Goal: Task Accomplishment & Management: Use online tool/utility

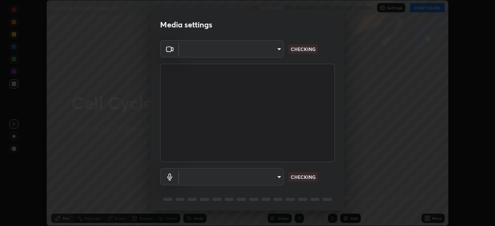
scroll to position [226, 495]
type input "bfa13ec11e3806c3eb92bf3b7126344263004e7e0ebf3fc0325b0f534c832c89"
click at [260, 181] on body "Erase all Cell Cycle and Cell Division - 04 Recording WAS SCHEDULED TO START AT…" at bounding box center [247, 113] width 495 height 226
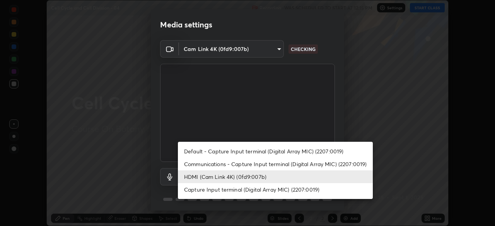
click at [238, 188] on li "Capture Input terminal (Digital Array MIC) (2207:0019)" at bounding box center [275, 189] width 195 height 13
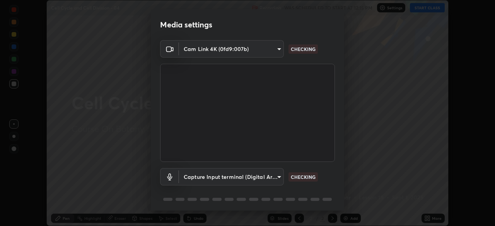
click at [227, 178] on body "Erase all Cell Cycle and Cell Division - 04 Recording WAS SCHEDULED TO START AT…" at bounding box center [247, 113] width 495 height 226
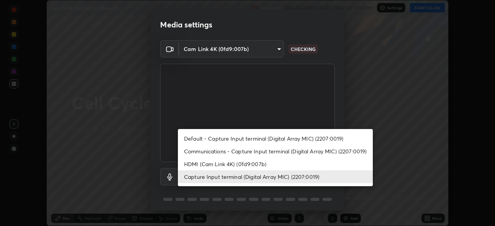
click at [218, 164] on li "HDMI (Cam Link 4K) (0fd9:007b)" at bounding box center [275, 164] width 195 height 13
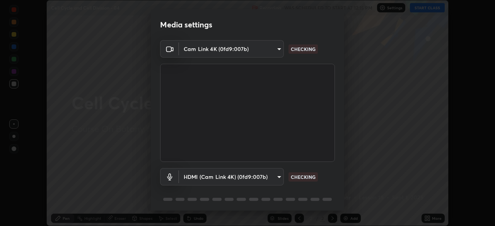
type input "0386923fb9024cbaf178a4a2fd8e3b751ee26661207c8dbefa86137fe9378b42"
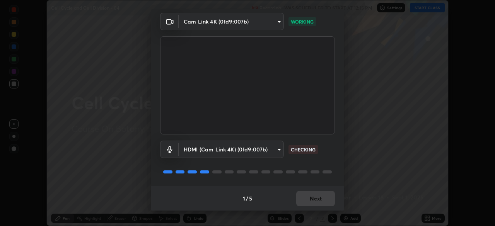
click at [313, 198] on div "1 / 5 Next" at bounding box center [248, 198] width 194 height 25
click at [312, 198] on div "1 / 5 Next" at bounding box center [248, 198] width 194 height 25
click at [312, 196] on button "Next" at bounding box center [315, 198] width 39 height 15
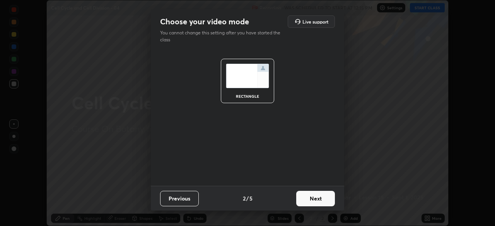
scroll to position [0, 0]
click at [315, 197] on button "Next" at bounding box center [315, 198] width 39 height 15
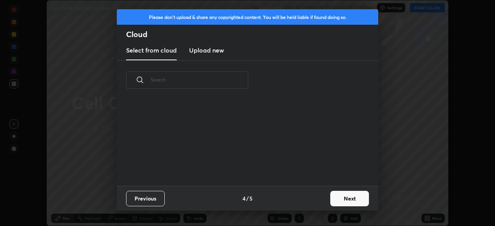
click at [322, 199] on div "Previous 4 / 5 Next" at bounding box center [248, 198] width 262 height 25
click at [327, 199] on div "Previous 4 / 5 Next" at bounding box center [248, 198] width 262 height 25
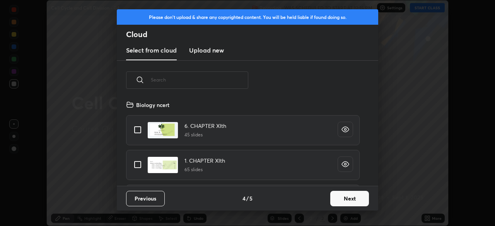
click at [343, 198] on button "Next" at bounding box center [350, 198] width 39 height 15
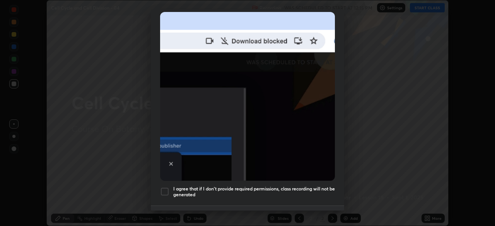
click at [164, 192] on div at bounding box center [164, 191] width 9 height 9
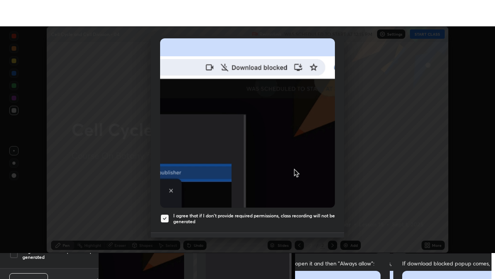
scroll to position [185, 0]
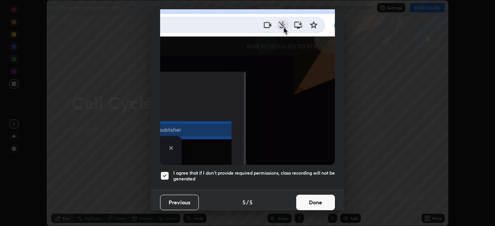
click at [315, 200] on button "Done" at bounding box center [315, 202] width 39 height 15
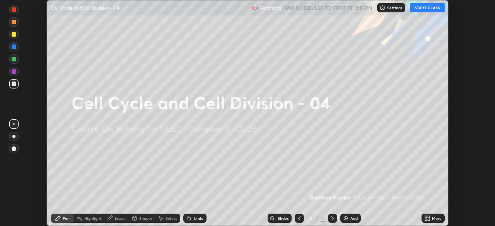
click at [428, 216] on icon at bounding box center [428, 219] width 6 height 6
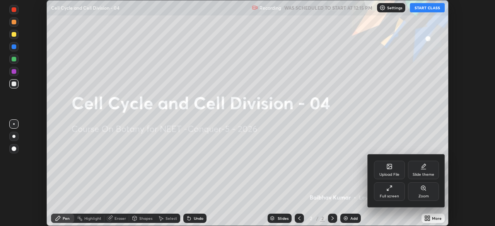
click at [387, 197] on div "Full screen" at bounding box center [389, 197] width 19 height 4
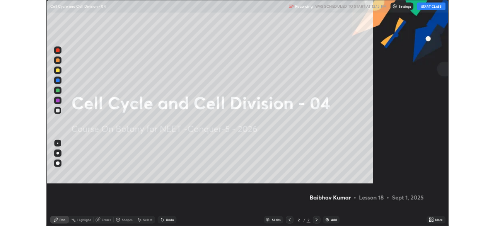
scroll to position [279, 495]
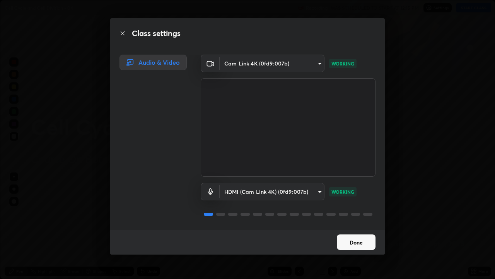
click at [357, 226] on button "Done" at bounding box center [356, 241] width 39 height 15
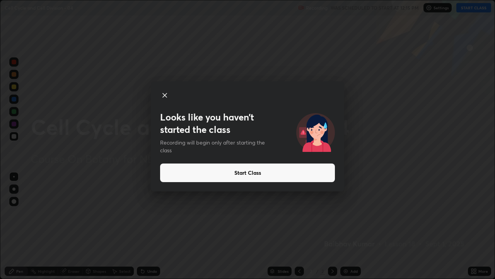
click at [274, 170] on button "Start Class" at bounding box center [247, 172] width 175 height 19
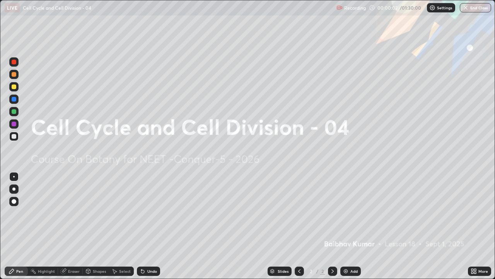
click at [472, 226] on icon at bounding box center [473, 270] width 2 height 2
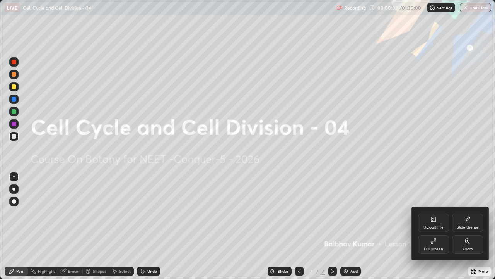
click at [437, 226] on div "Full screen" at bounding box center [433, 244] width 31 height 19
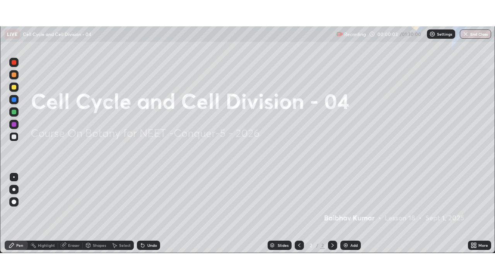
scroll to position [38477, 38208]
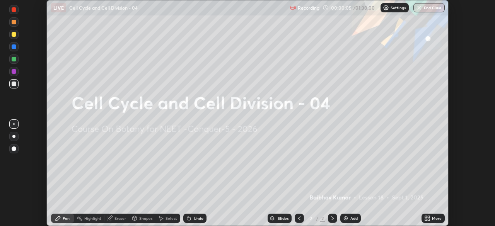
click at [426, 217] on icon at bounding box center [426, 217] width 2 height 2
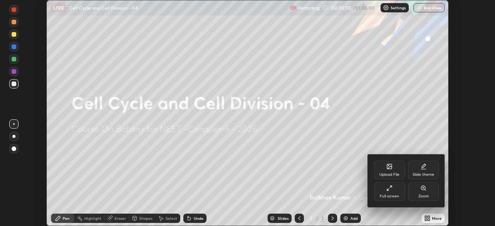
click at [394, 194] on div "Full screen" at bounding box center [389, 192] width 31 height 19
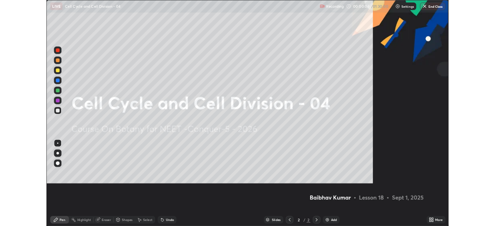
scroll to position [279, 495]
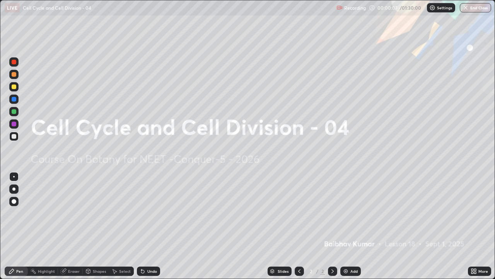
click at [15, 188] on div at bounding box center [13, 188] width 3 height 3
click at [18, 226] on div "Pen" at bounding box center [19, 271] width 7 height 4
click at [15, 226] on div "Pen" at bounding box center [16, 270] width 23 height 9
click at [14, 188] on div at bounding box center [13, 188] width 3 height 3
click at [14, 100] on div at bounding box center [14, 99] width 5 height 5
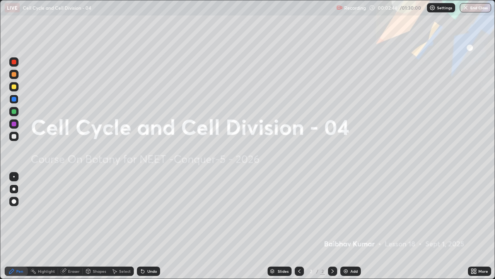
click at [352, 226] on div "Add" at bounding box center [354, 271] width 7 height 4
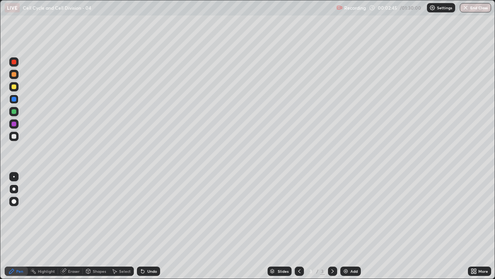
click at [13, 226] on icon at bounding box center [12, 271] width 6 height 6
click at [14, 123] on div at bounding box center [14, 124] width 5 height 5
click at [14, 226] on div "Pen" at bounding box center [16, 270] width 23 height 9
click at [12, 89] on div at bounding box center [14, 86] width 5 height 5
click at [14, 137] on div at bounding box center [14, 136] width 5 height 5
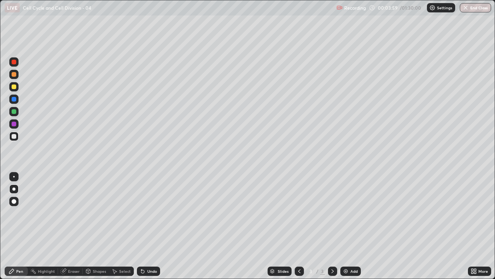
click at [11, 87] on div at bounding box center [13, 86] width 9 height 9
click at [18, 226] on div "Pen" at bounding box center [19, 271] width 7 height 4
click at [50, 226] on div "Highlight" at bounding box center [46, 271] width 17 height 4
click at [12, 226] on icon at bounding box center [13, 245] width 2 height 1
click at [14, 124] on div at bounding box center [14, 124] width 5 height 5
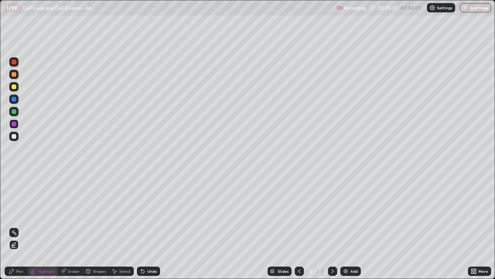
click at [16, 226] on div "Pen" at bounding box center [16, 270] width 23 height 9
click at [15, 226] on div "Pen" at bounding box center [16, 270] width 23 height 9
click at [14, 226] on icon at bounding box center [12, 271] width 6 height 6
click at [473, 226] on icon at bounding box center [473, 272] width 2 height 2
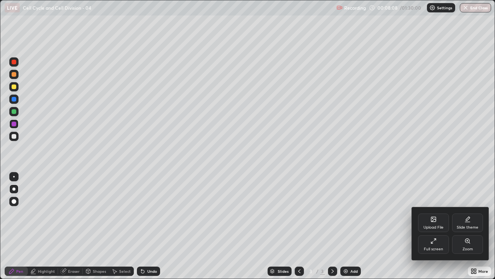
click at [438, 226] on div "Full screen" at bounding box center [433, 244] width 31 height 19
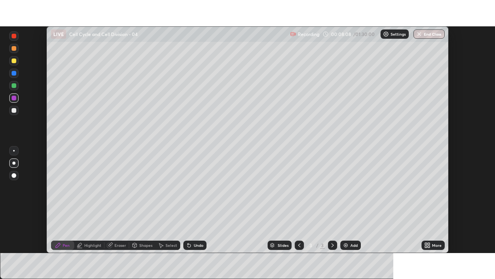
scroll to position [38477, 38208]
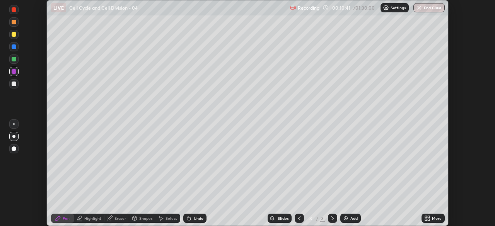
click at [426, 220] on icon at bounding box center [426, 220] width 2 height 2
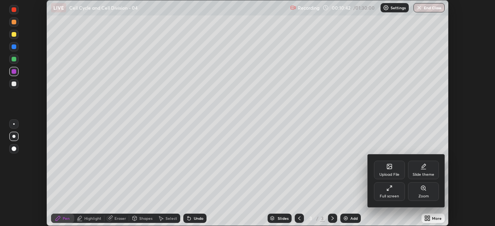
click at [392, 194] on div "Full screen" at bounding box center [389, 192] width 31 height 19
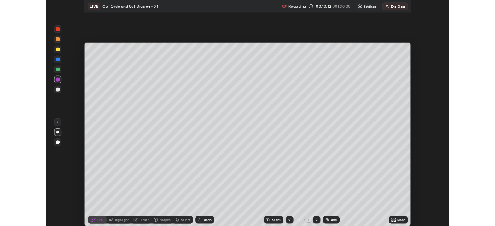
scroll to position [279, 495]
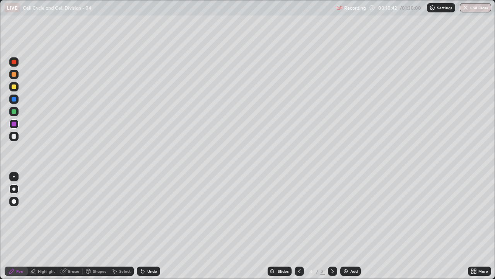
click at [354, 226] on div "Add" at bounding box center [354, 271] width 7 height 4
click at [15, 86] on div at bounding box center [14, 86] width 5 height 5
click at [15, 87] on div at bounding box center [14, 86] width 5 height 5
click at [13, 87] on div at bounding box center [14, 86] width 5 height 5
click at [13, 136] on div at bounding box center [14, 136] width 5 height 5
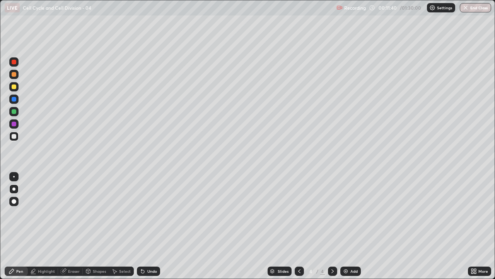
click at [152, 226] on div "Undo" at bounding box center [148, 270] width 23 height 9
click at [151, 226] on div "Undo" at bounding box center [148, 270] width 23 height 9
click at [472, 226] on icon at bounding box center [473, 270] width 2 height 2
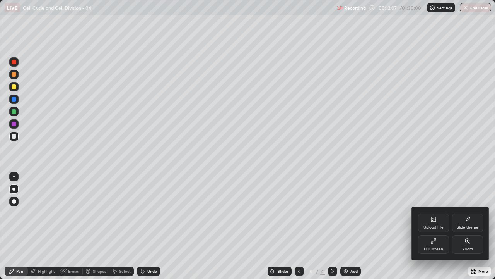
click at [443, 226] on div "Full screen" at bounding box center [433, 249] width 19 height 4
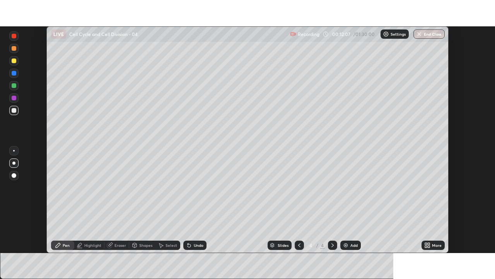
scroll to position [38477, 38208]
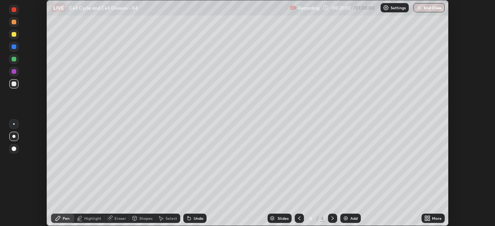
click at [427, 219] on icon at bounding box center [428, 219] width 6 height 6
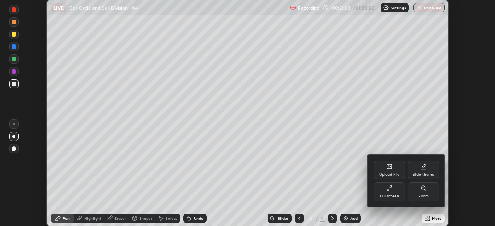
click at [391, 192] on div "Full screen" at bounding box center [389, 192] width 31 height 19
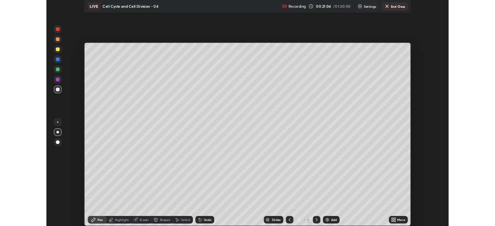
scroll to position [279, 495]
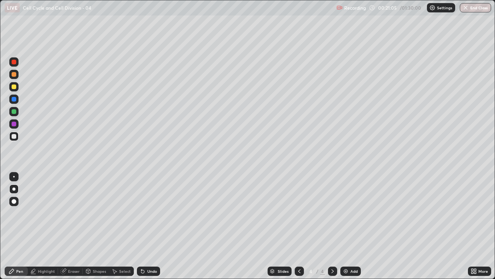
click at [14, 226] on icon at bounding box center [12, 271] width 6 height 6
click at [12, 190] on div at bounding box center [13, 188] width 9 height 9
click at [14, 189] on div at bounding box center [13, 188] width 3 height 3
click at [11, 226] on icon at bounding box center [12, 271] width 6 height 6
click at [10, 122] on div at bounding box center [13, 123] width 9 height 9
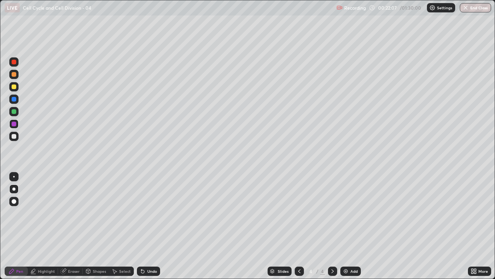
click at [148, 226] on div "Undo" at bounding box center [152, 271] width 10 height 4
click at [149, 226] on div "Undo" at bounding box center [148, 270] width 23 height 9
click at [151, 226] on div "Undo" at bounding box center [152, 271] width 10 height 4
click at [14, 61] on div at bounding box center [14, 62] width 5 height 5
click at [14, 87] on div at bounding box center [14, 86] width 5 height 5
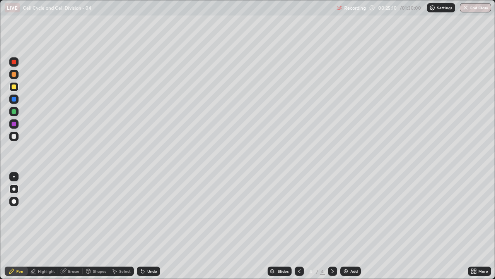
click at [12, 63] on div at bounding box center [14, 62] width 5 height 5
click at [150, 226] on div "Undo" at bounding box center [152, 271] width 10 height 4
click at [151, 226] on div "Undo" at bounding box center [152, 271] width 10 height 4
click at [152, 226] on div "Undo" at bounding box center [152, 271] width 10 height 4
click at [151, 226] on div "Undo" at bounding box center [152, 271] width 10 height 4
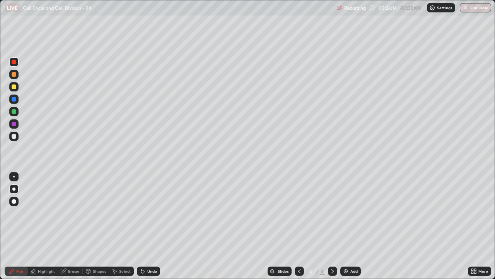
click at [151, 226] on div "Undo" at bounding box center [152, 271] width 10 height 4
click at [150, 226] on div "Undo" at bounding box center [152, 271] width 10 height 4
click at [151, 226] on div "Undo" at bounding box center [152, 271] width 10 height 4
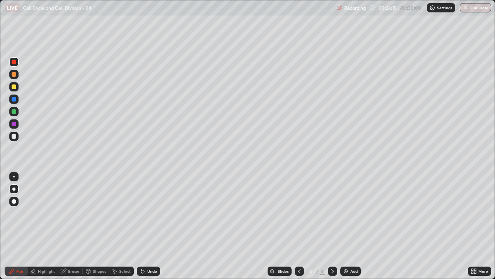
click at [150, 226] on div "Undo" at bounding box center [152, 271] width 10 height 4
click at [151, 226] on div "Undo" at bounding box center [152, 271] width 10 height 4
click at [150, 226] on div "Undo" at bounding box center [152, 271] width 10 height 4
click at [149, 226] on div "Undo" at bounding box center [152, 271] width 10 height 4
click at [151, 226] on div "Undo" at bounding box center [148, 270] width 23 height 9
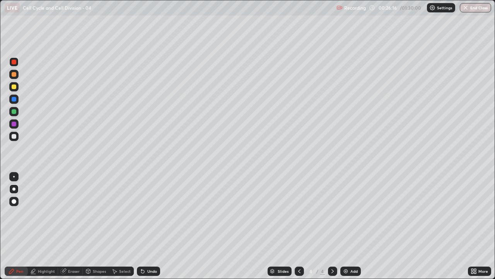
click at [150, 226] on div "Undo" at bounding box center [148, 270] width 23 height 9
click at [149, 226] on div "Undo" at bounding box center [148, 270] width 23 height 9
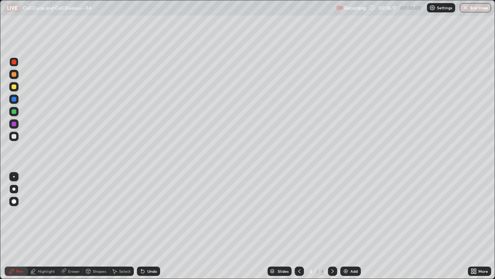
click at [148, 226] on div "Undo" at bounding box center [148, 270] width 23 height 9
click at [150, 226] on div "Undo" at bounding box center [148, 270] width 23 height 9
click at [149, 226] on div "Undo" at bounding box center [148, 270] width 23 height 9
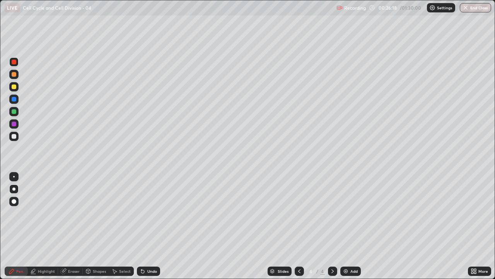
click at [150, 226] on div "Undo" at bounding box center [148, 270] width 23 height 9
click at [149, 226] on div "Undo" at bounding box center [148, 270] width 23 height 9
click at [148, 226] on div "Undo" at bounding box center [148, 270] width 23 height 9
click at [149, 226] on div "Undo" at bounding box center [148, 270] width 23 height 9
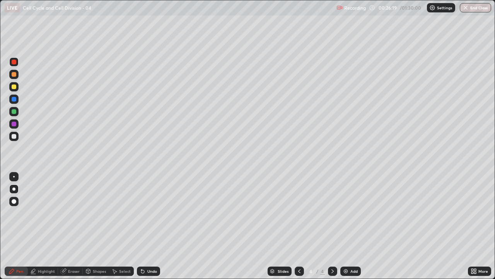
click at [148, 226] on div "Undo" at bounding box center [148, 270] width 23 height 9
click at [147, 226] on div "Undo" at bounding box center [148, 270] width 23 height 9
click at [148, 226] on div "Undo" at bounding box center [148, 270] width 23 height 9
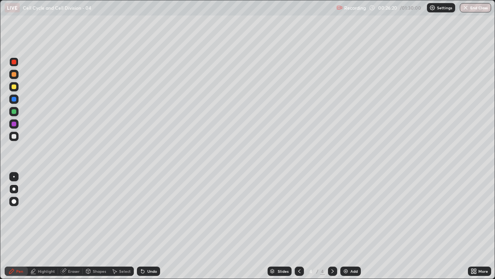
click at [148, 226] on div "Undo" at bounding box center [152, 271] width 10 height 4
click at [147, 226] on div "Undo" at bounding box center [148, 270] width 23 height 9
click at [149, 226] on div "Undo" at bounding box center [148, 270] width 23 height 9
click at [148, 226] on div "Undo" at bounding box center [148, 270] width 23 height 9
click at [147, 226] on div "Undo" at bounding box center [148, 270] width 23 height 9
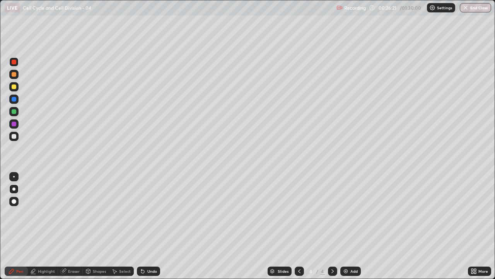
click at [147, 226] on div "Undo" at bounding box center [148, 270] width 23 height 9
click at [149, 226] on div "Undo" at bounding box center [148, 270] width 23 height 9
click at [148, 226] on div "Undo" at bounding box center [148, 270] width 23 height 9
click at [149, 226] on div "Undo" at bounding box center [148, 270] width 23 height 9
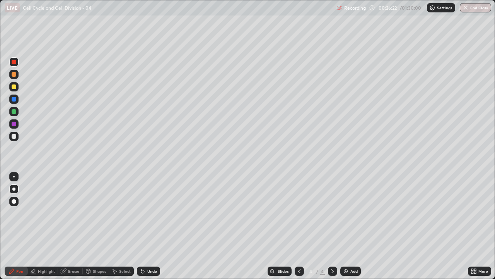
click at [149, 226] on div "Undo" at bounding box center [148, 270] width 23 height 9
click at [148, 226] on div "Undo" at bounding box center [148, 270] width 23 height 9
click at [147, 226] on div "Undo" at bounding box center [148, 270] width 23 height 9
click at [147, 226] on div "Undo" at bounding box center [152, 271] width 10 height 4
click at [148, 226] on div "Undo" at bounding box center [152, 271] width 10 height 4
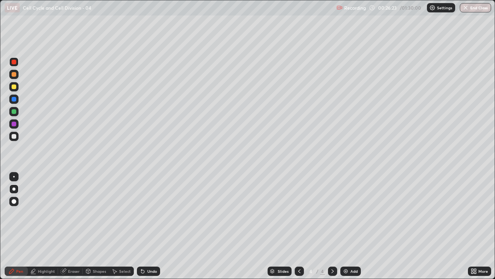
click at [149, 226] on div "Undo" at bounding box center [152, 271] width 10 height 4
click at [147, 226] on div "Undo" at bounding box center [152, 271] width 10 height 4
click at [148, 226] on div "Undo" at bounding box center [148, 270] width 23 height 9
click at [149, 226] on div "Undo" at bounding box center [148, 270] width 23 height 9
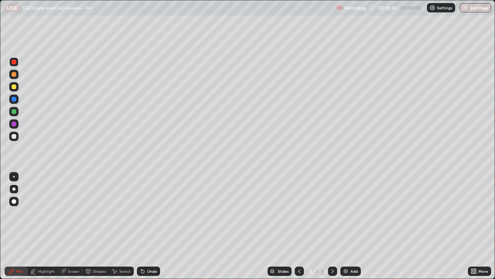
click at [149, 226] on div "Undo" at bounding box center [148, 270] width 23 height 9
click at [148, 226] on div "Undo" at bounding box center [148, 270] width 23 height 9
click at [149, 226] on div "Undo" at bounding box center [148, 270] width 23 height 9
click at [152, 226] on div "Undo" at bounding box center [148, 270] width 23 height 9
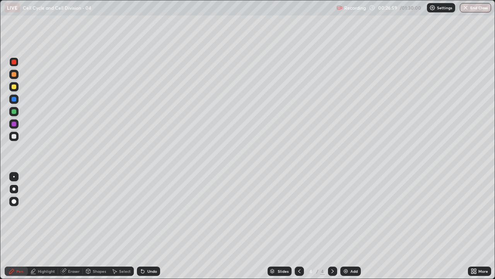
click at [14, 99] on div at bounding box center [14, 99] width 5 height 5
click at [15, 135] on div at bounding box center [14, 136] width 5 height 5
click at [14, 137] on div at bounding box center [14, 136] width 5 height 5
click at [13, 189] on div at bounding box center [13, 188] width 3 height 3
click at [351, 226] on div "Add" at bounding box center [351, 270] width 21 height 9
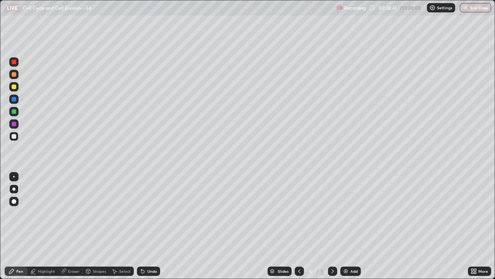
click at [475, 226] on icon at bounding box center [476, 270] width 2 height 2
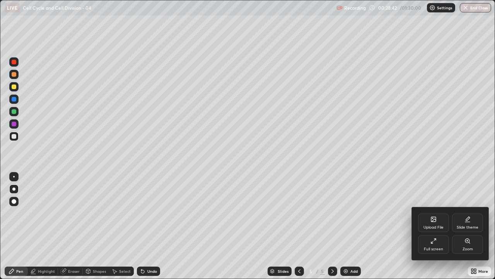
click at [442, 226] on div "Full screen" at bounding box center [433, 244] width 31 height 19
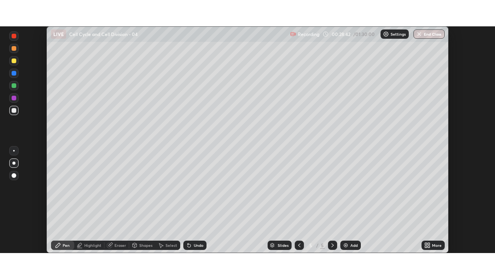
scroll to position [38477, 38208]
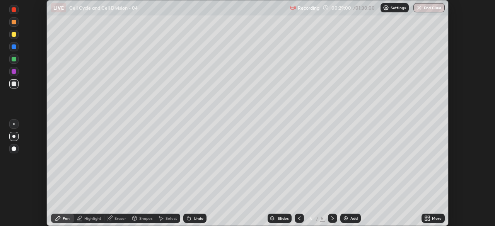
click at [429, 217] on icon at bounding box center [429, 217] width 2 height 2
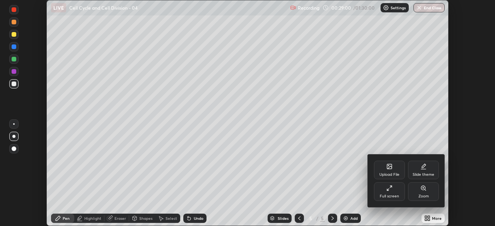
click at [359, 174] on div at bounding box center [247, 113] width 495 height 226
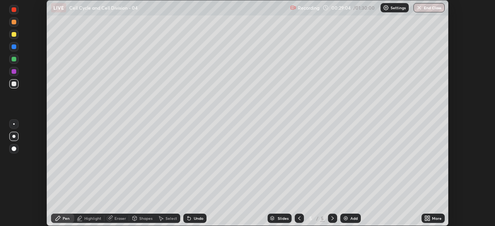
click at [426, 219] on icon at bounding box center [426, 220] width 2 height 2
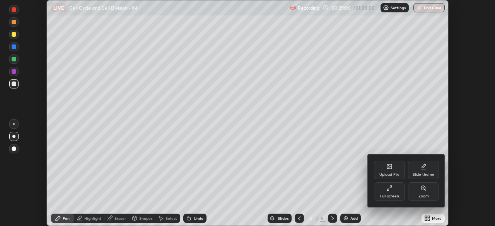
click at [396, 189] on div "Full screen" at bounding box center [389, 192] width 31 height 19
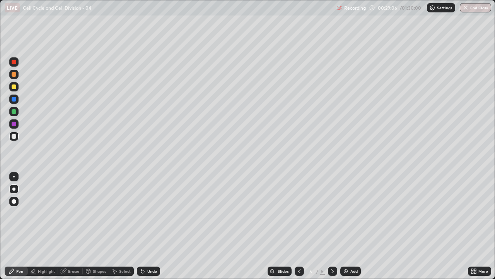
scroll to position [279, 495]
click at [473, 226] on icon at bounding box center [473, 272] width 2 height 2
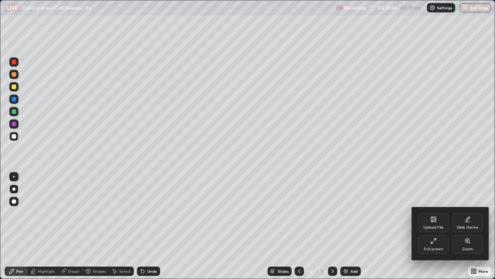
click at [434, 225] on div "Upload File" at bounding box center [434, 227] width 20 height 4
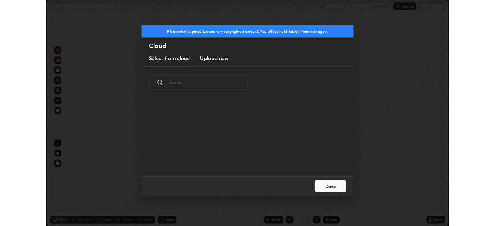
scroll to position [95, 248]
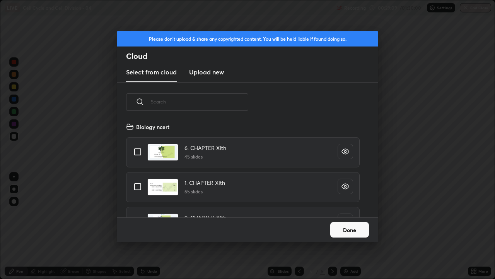
click at [214, 70] on h3 "Upload new" at bounding box center [206, 71] width 35 height 9
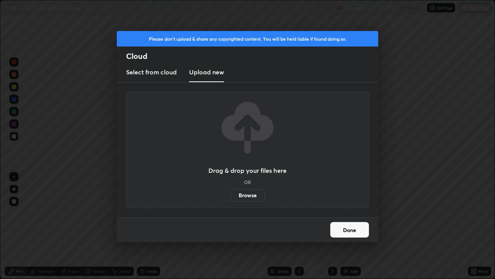
click at [248, 195] on label "Browse" at bounding box center [248, 195] width 34 height 12
click at [231, 195] on input "Browse" at bounding box center [231, 195] width 0 height 12
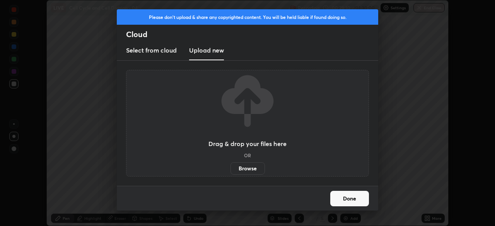
scroll to position [38477, 38208]
click at [169, 49] on h3 "Select from cloud" at bounding box center [151, 50] width 51 height 9
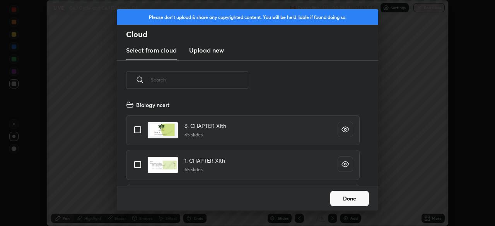
scroll to position [86, 248]
click at [195, 82] on input "text" at bounding box center [200, 79] width 98 height 33
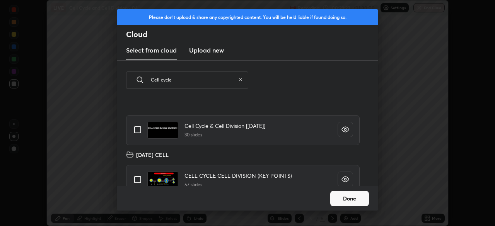
scroll to position [62, 0]
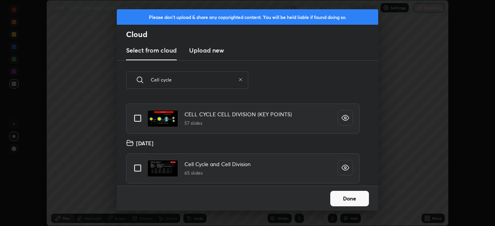
type input "Cell cycle"
click at [141, 118] on input "grid" at bounding box center [138, 118] width 16 height 16
checkbox input "true"
click at [351, 198] on button "Done" at bounding box center [350, 198] width 39 height 15
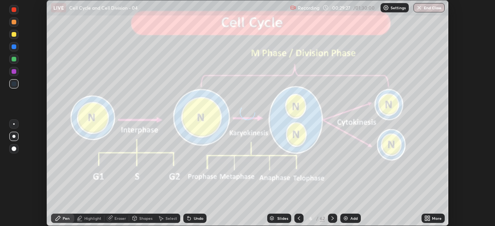
click at [272, 218] on icon at bounding box center [272, 218] width 4 height 2
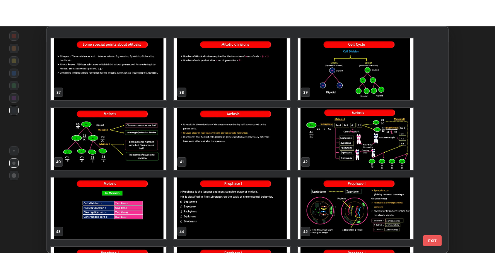
scroll to position [843, 0]
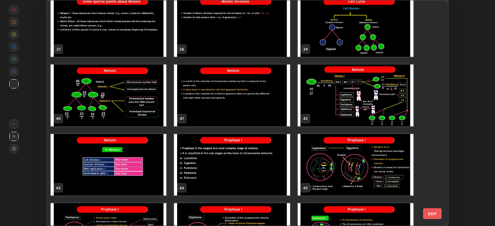
click at [334, 108] on img "grid" at bounding box center [356, 96] width 116 height 62
click at [333, 106] on img "grid" at bounding box center [356, 96] width 116 height 62
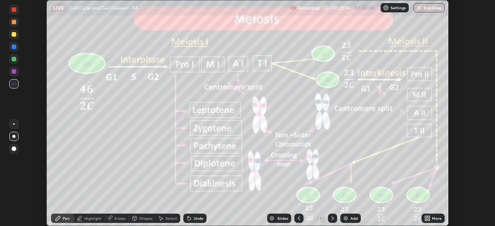
click at [334, 104] on img "grid" at bounding box center [356, 96] width 116 height 62
click at [427, 219] on icon at bounding box center [428, 219] width 6 height 6
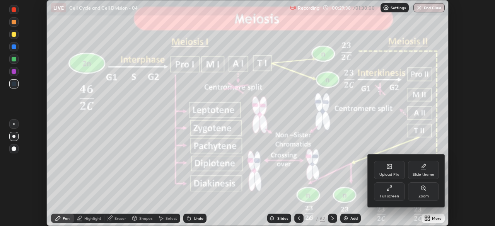
click at [390, 191] on icon at bounding box center [390, 188] width 6 height 6
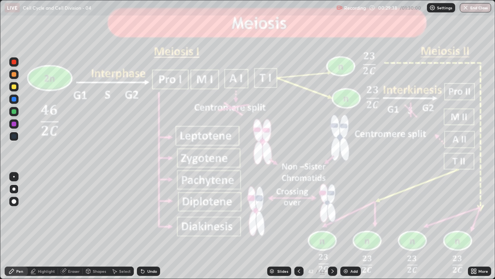
scroll to position [279, 495]
click at [14, 100] on div at bounding box center [14, 99] width 5 height 5
click at [12, 74] on div at bounding box center [14, 74] width 5 height 5
click at [13, 77] on div at bounding box center [13, 74] width 9 height 9
click at [14, 62] on div at bounding box center [14, 62] width 5 height 5
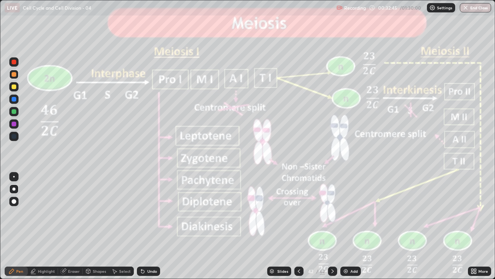
click at [15, 63] on div at bounding box center [14, 62] width 5 height 5
click at [46, 226] on div "Highlight" at bounding box center [46, 271] width 17 height 4
click at [11, 75] on div at bounding box center [13, 74] width 9 height 9
click at [16, 226] on div "Pen" at bounding box center [16, 270] width 23 height 9
click at [17, 226] on div "Pen" at bounding box center [19, 271] width 7 height 4
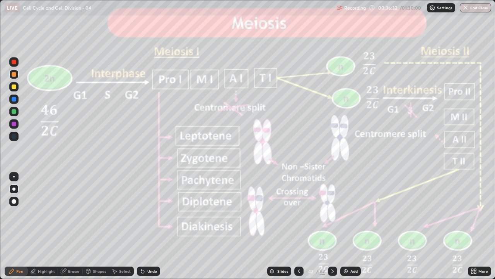
click at [332, 226] on icon at bounding box center [333, 271] width 2 height 4
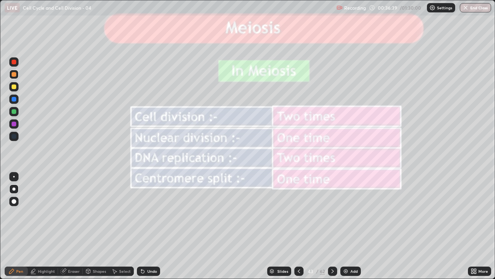
click at [13, 86] on div at bounding box center [14, 86] width 5 height 5
click at [298, 226] on icon at bounding box center [299, 271] width 6 height 6
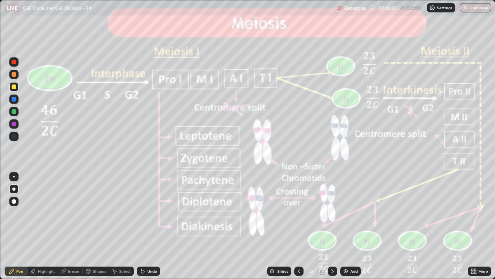
click at [352, 226] on div "Add" at bounding box center [354, 271] width 7 height 4
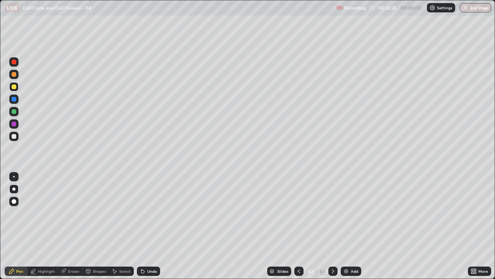
click at [17, 110] on div at bounding box center [13, 111] width 9 height 9
click at [13, 87] on div at bounding box center [14, 86] width 5 height 5
click at [297, 226] on icon at bounding box center [299, 271] width 6 height 6
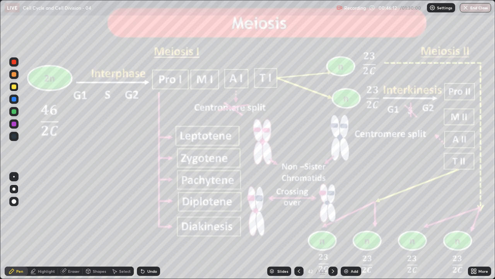
click at [14, 226] on icon at bounding box center [12, 271] width 6 height 6
click at [15, 188] on div at bounding box center [13, 188] width 3 height 3
click at [13, 124] on div at bounding box center [14, 124] width 5 height 5
click at [352, 226] on div "Add" at bounding box center [354, 271] width 7 height 4
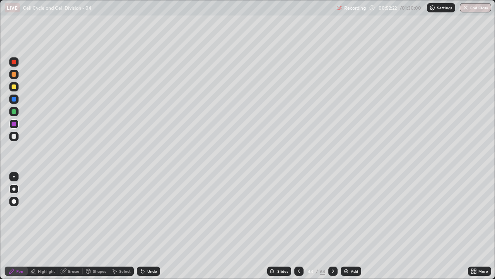
click at [14, 75] on div at bounding box center [14, 74] width 5 height 5
click at [17, 226] on div "Pen" at bounding box center [19, 271] width 7 height 4
click at [270, 226] on icon at bounding box center [272, 271] width 5 height 5
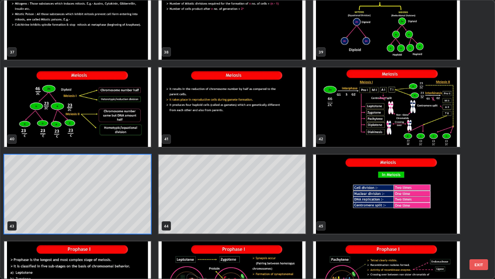
scroll to position [1076, 0]
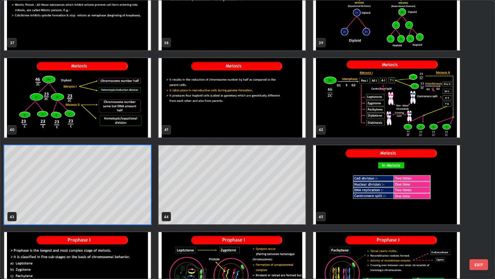
click at [353, 120] on img "grid" at bounding box center [386, 97] width 147 height 79
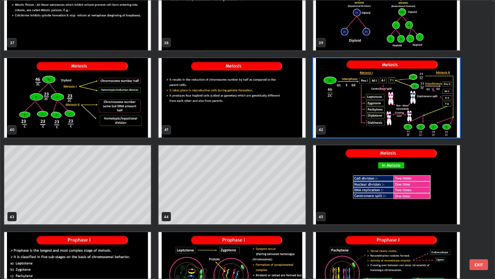
click at [352, 122] on img "grid" at bounding box center [386, 97] width 147 height 79
click at [353, 122] on img "grid" at bounding box center [386, 97] width 147 height 79
click at [353, 123] on img "grid" at bounding box center [386, 97] width 147 height 79
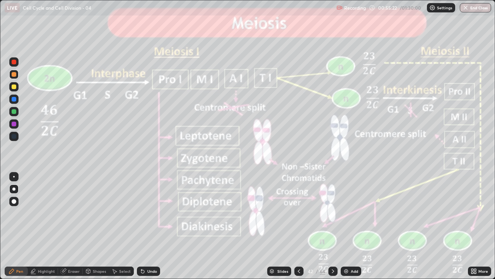
click at [22, 226] on div "Pen" at bounding box center [19, 271] width 7 height 4
click at [68, 226] on div "Eraser" at bounding box center [74, 271] width 12 height 4
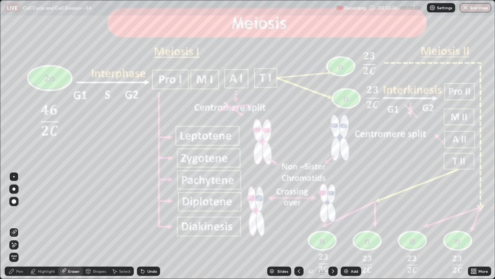
click at [12, 188] on div at bounding box center [13, 188] width 3 height 3
click at [17, 226] on icon at bounding box center [14, 245] width 6 height 7
click at [9, 226] on icon at bounding box center [12, 271] width 6 height 6
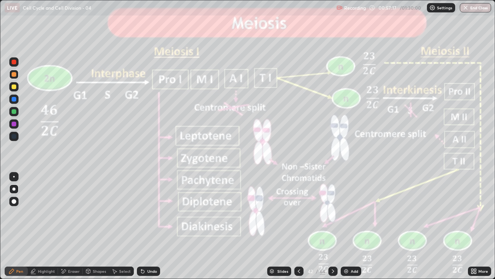
click at [14, 87] on div at bounding box center [14, 86] width 5 height 5
click at [10, 74] on div at bounding box center [13, 74] width 9 height 9
click at [332, 226] on icon at bounding box center [333, 271] width 6 height 6
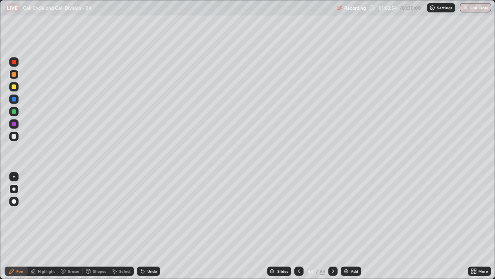
click at [332, 226] on icon at bounding box center [333, 271] width 6 height 6
click at [331, 226] on icon at bounding box center [333, 271] width 6 height 6
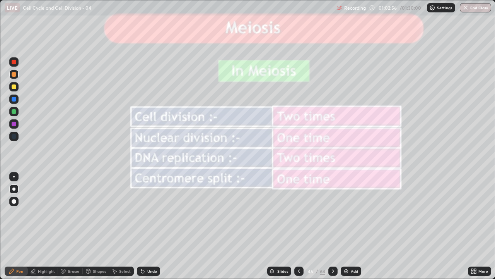
click at [333, 226] on icon at bounding box center [333, 271] width 6 height 6
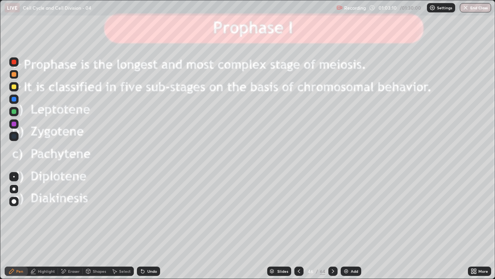
click at [332, 226] on icon at bounding box center [333, 271] width 2 height 4
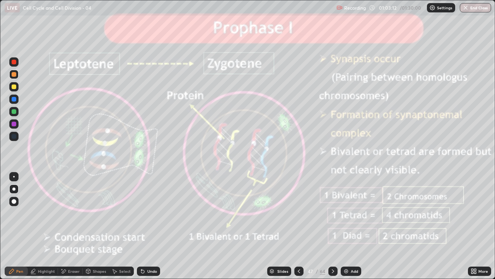
click at [12, 226] on icon at bounding box center [11, 271] width 5 height 5
click at [12, 61] on div at bounding box center [14, 62] width 5 height 5
click at [14, 63] on div at bounding box center [14, 62] width 5 height 5
click at [14, 226] on icon at bounding box center [12, 271] width 6 height 6
click at [14, 86] on div at bounding box center [14, 86] width 5 height 5
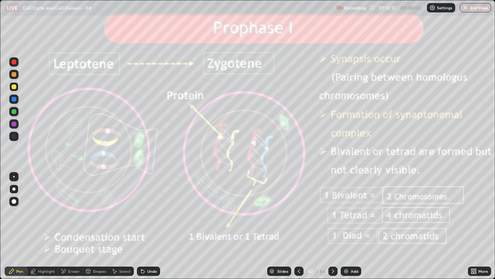
click at [14, 64] on div at bounding box center [14, 62] width 5 height 5
click at [13, 97] on div at bounding box center [14, 99] width 5 height 5
click at [349, 226] on img at bounding box center [346, 271] width 6 height 6
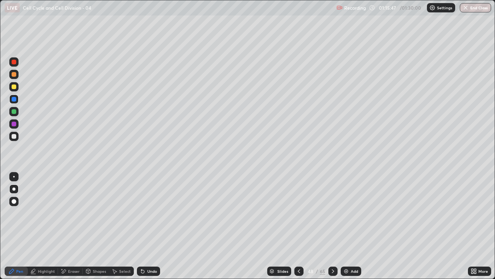
click at [331, 226] on icon at bounding box center [333, 271] width 6 height 6
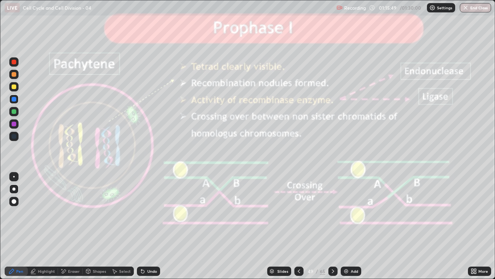
click at [298, 226] on icon at bounding box center [299, 271] width 2 height 4
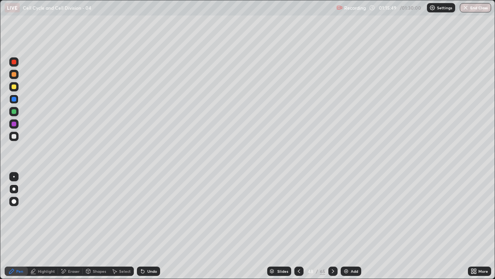
click at [298, 226] on icon at bounding box center [299, 271] width 6 height 6
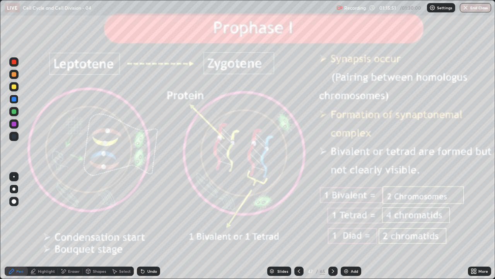
click at [11, 58] on div at bounding box center [13, 61] width 9 height 9
click at [332, 226] on icon at bounding box center [333, 271] width 6 height 6
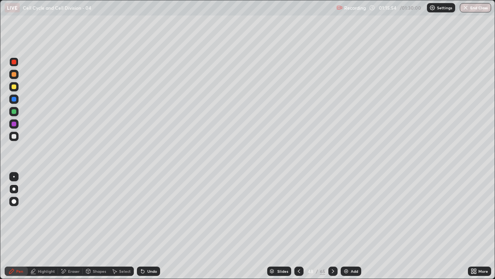
click at [332, 226] on icon at bounding box center [333, 271] width 2 height 4
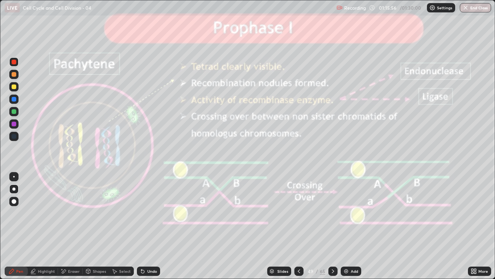
click at [13, 226] on div "Pen" at bounding box center [16, 270] width 23 height 9
click at [19, 226] on div "Pen" at bounding box center [19, 271] width 7 height 4
click at [17, 226] on div "Pen" at bounding box center [16, 270] width 23 height 9
click at [18, 226] on div "Pen" at bounding box center [19, 271] width 7 height 4
click at [298, 226] on icon at bounding box center [299, 271] width 6 height 6
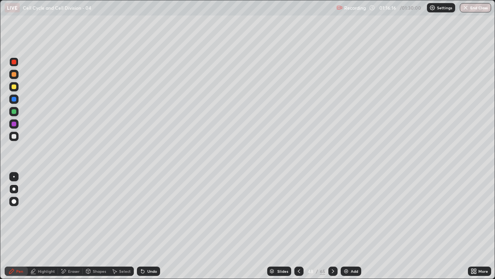
click at [298, 226] on icon at bounding box center [299, 271] width 6 height 6
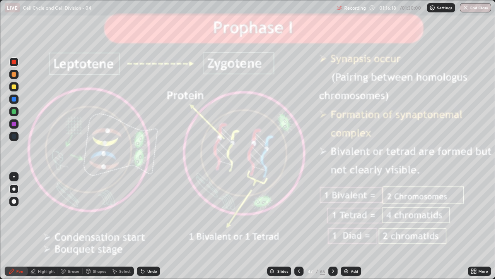
click at [15, 226] on div "Pen" at bounding box center [16, 270] width 23 height 9
click at [13, 189] on div at bounding box center [13, 188] width 3 height 3
click at [352, 226] on div "Add" at bounding box center [354, 271] width 7 height 4
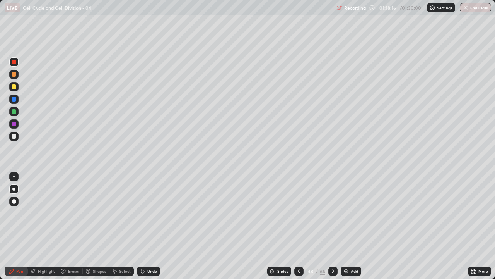
click at [13, 125] on div at bounding box center [14, 124] width 5 height 5
click at [15, 62] on div at bounding box center [14, 62] width 5 height 5
click at [141, 226] on icon at bounding box center [141, 269] width 1 height 1
click at [146, 226] on div "Undo" at bounding box center [148, 270] width 23 height 9
click at [11, 100] on div at bounding box center [13, 98] width 9 height 9
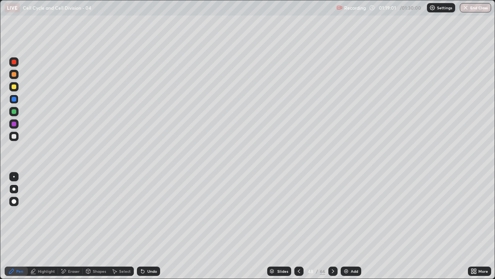
click at [14, 110] on div at bounding box center [14, 111] width 5 height 5
click at [479, 8] on button "End Class" at bounding box center [475, 7] width 31 height 9
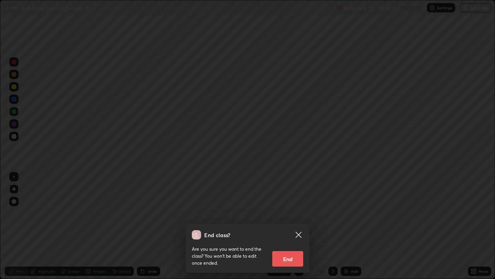
click at [293, 226] on button "End" at bounding box center [287, 258] width 31 height 15
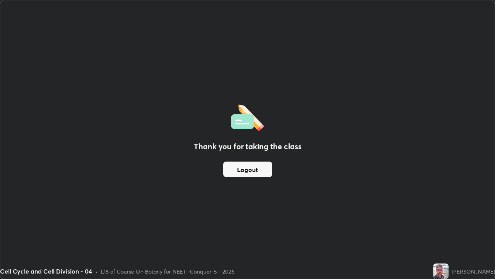
click at [235, 169] on button "Logout" at bounding box center [247, 168] width 49 height 15
